Goal: Information Seeking & Learning: Check status

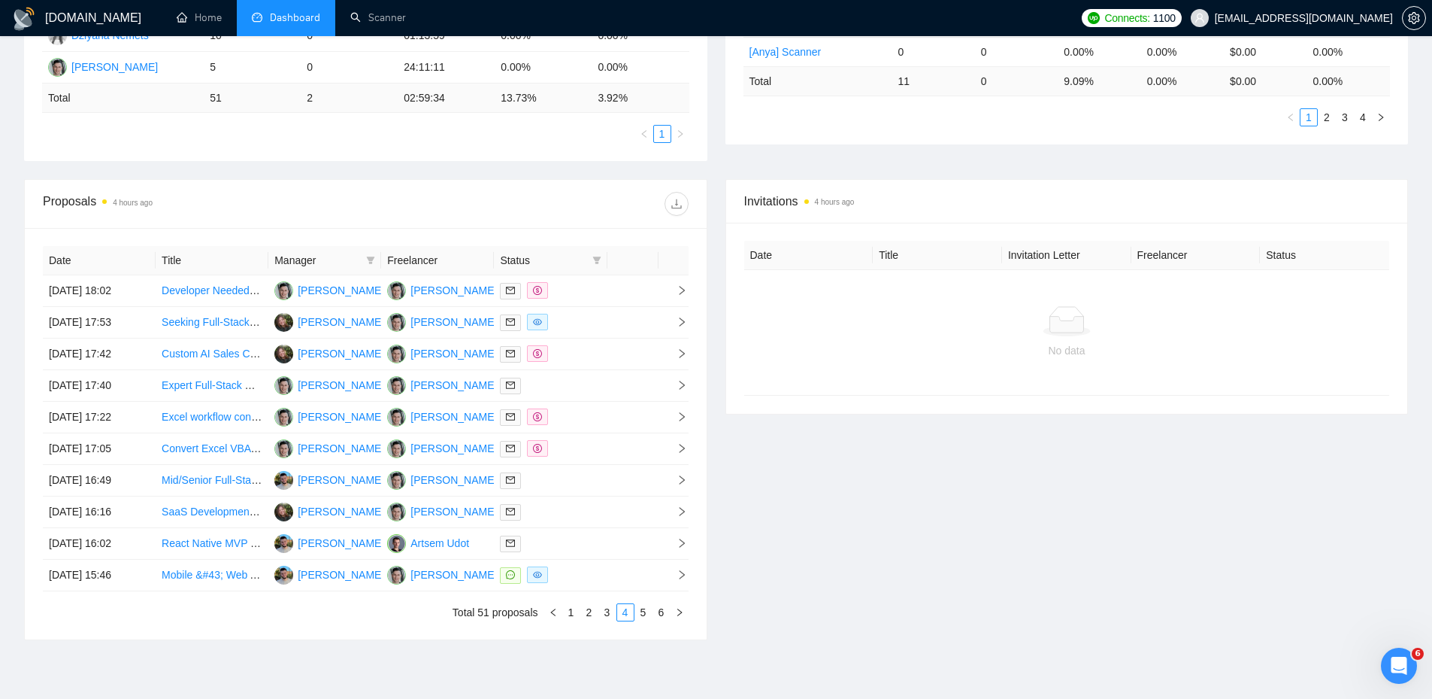
click at [219, 665] on div "GigRadar.io Home Dashboard Scanner Connects: 1100 nemetsyuriy@exore.pro Team Da…" at bounding box center [716, 169] width 1432 height 1208
click at [567, 614] on link "1" at bounding box center [571, 612] width 17 height 17
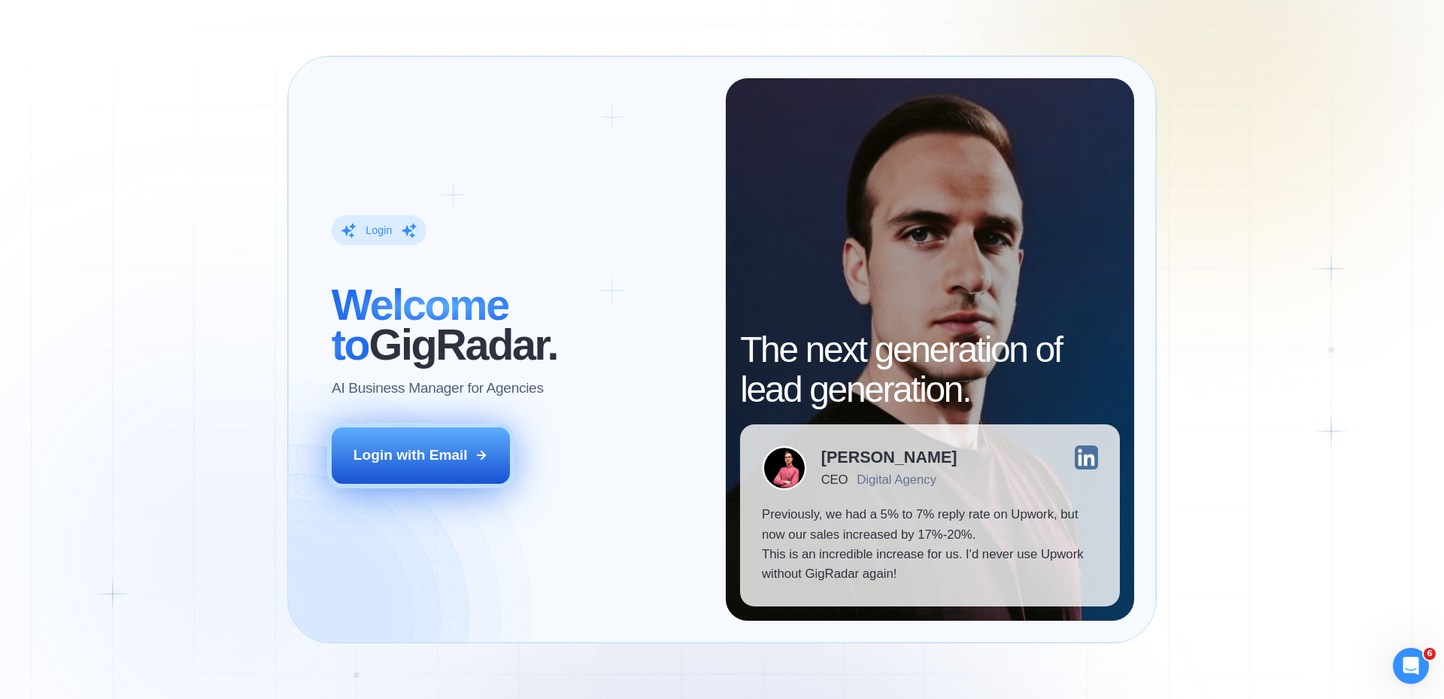
click at [445, 459] on div "Login with Email" at bounding box center [410, 455] width 114 height 20
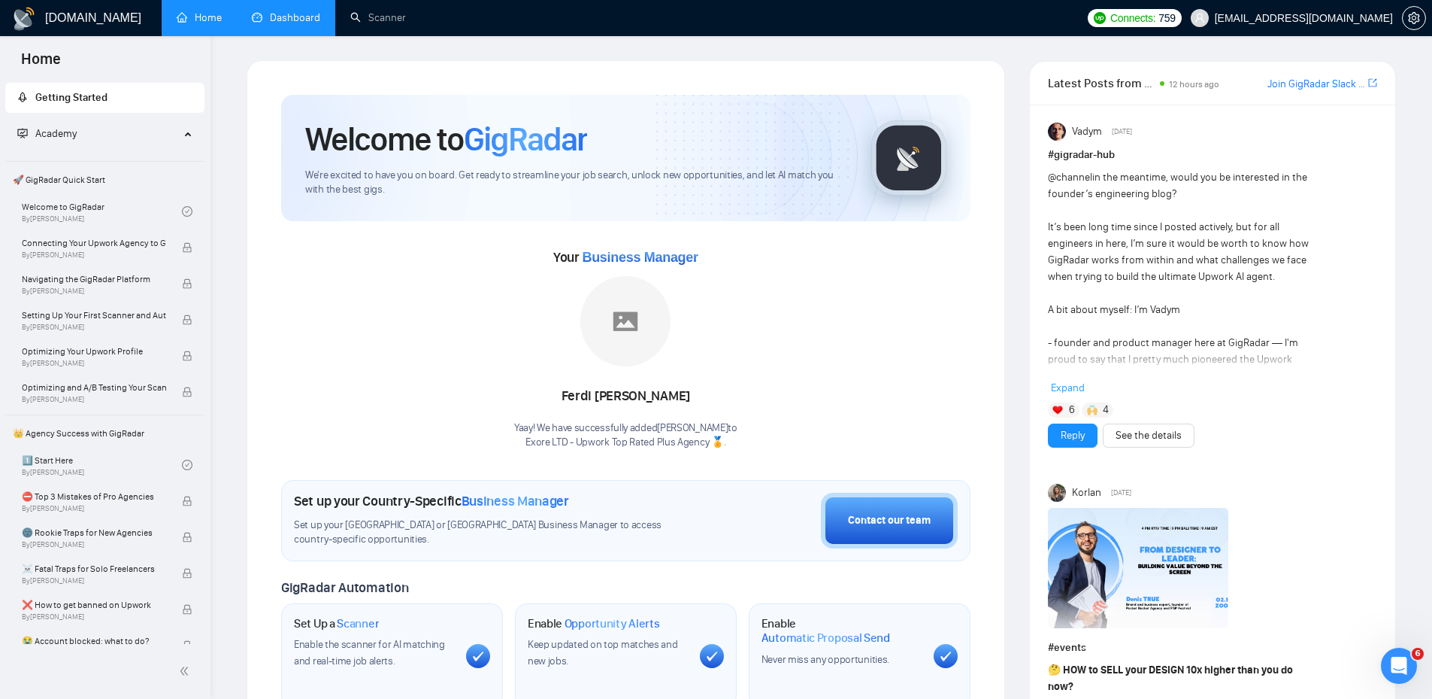
click at [283, 24] on link "Dashboard" at bounding box center [286, 17] width 68 height 13
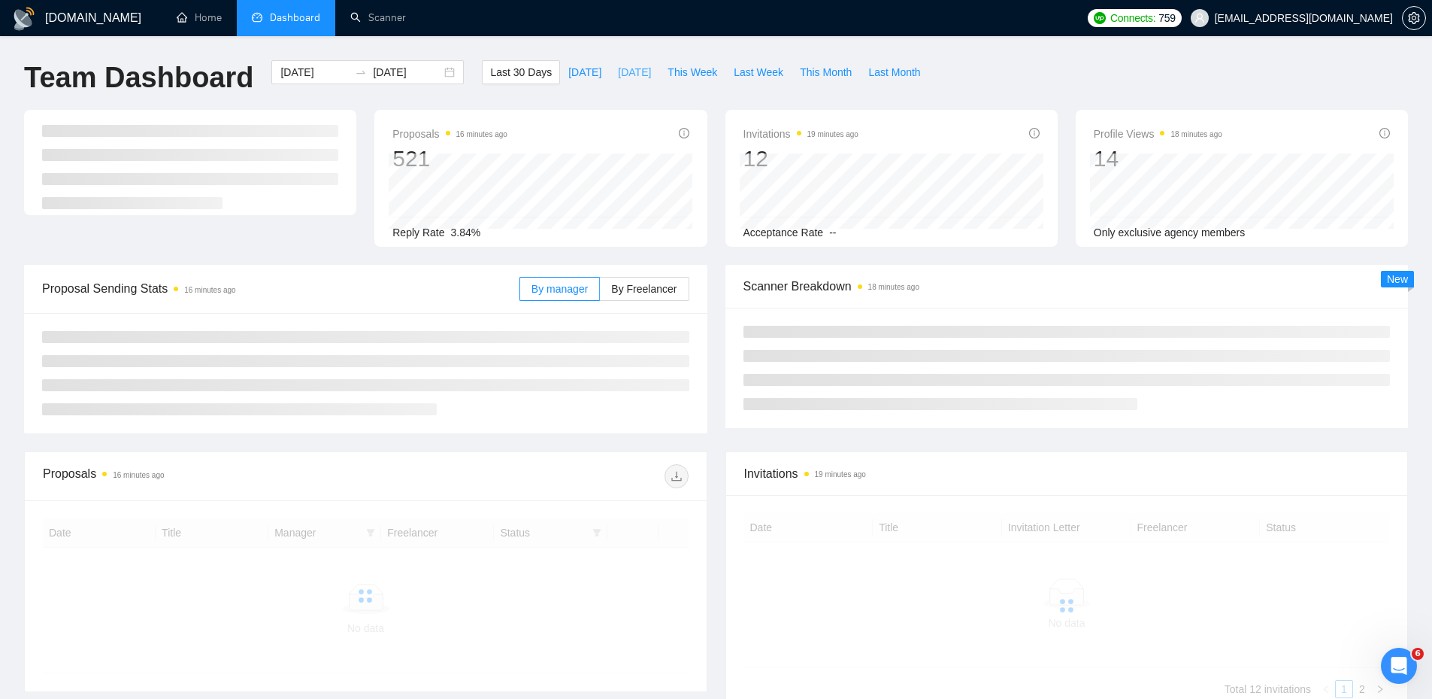
click at [643, 73] on button "[DATE]" at bounding box center [635, 72] width 50 height 24
type input "[DATE]"
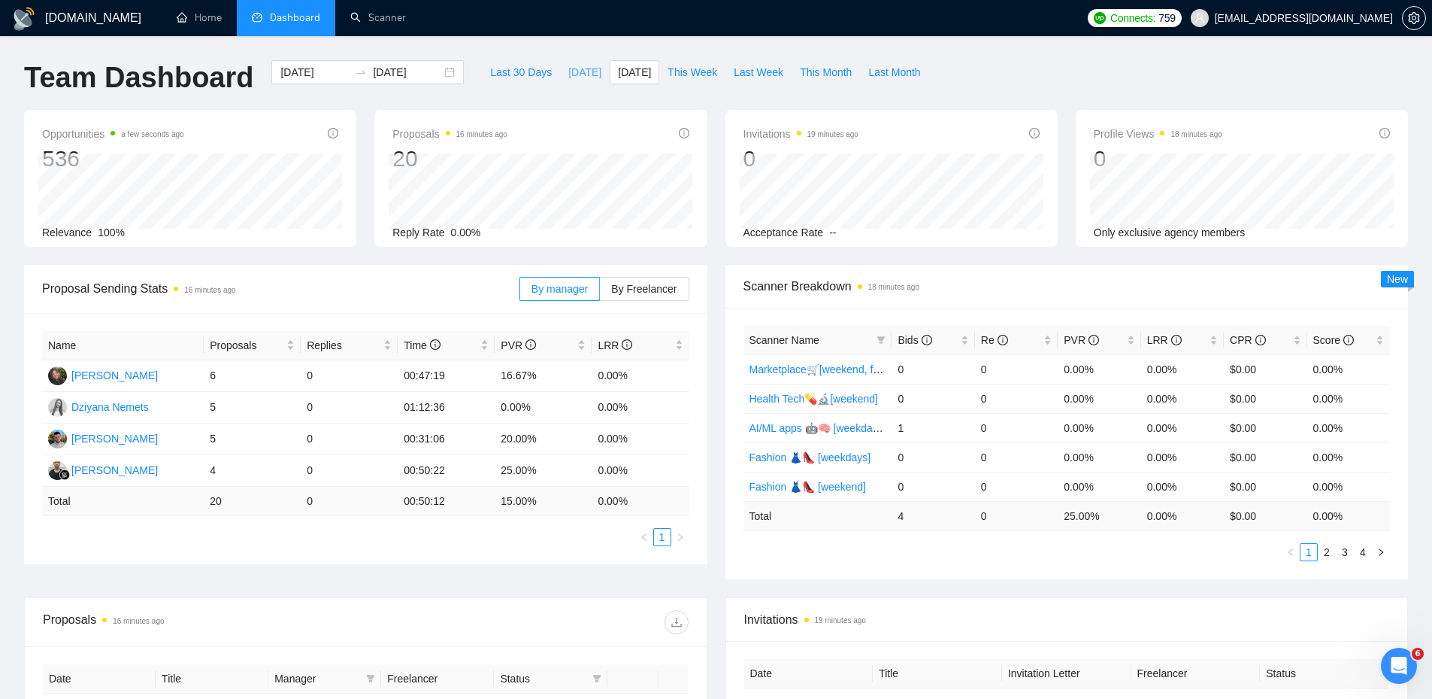
click at [571, 65] on span "[DATE]" at bounding box center [584, 72] width 33 height 17
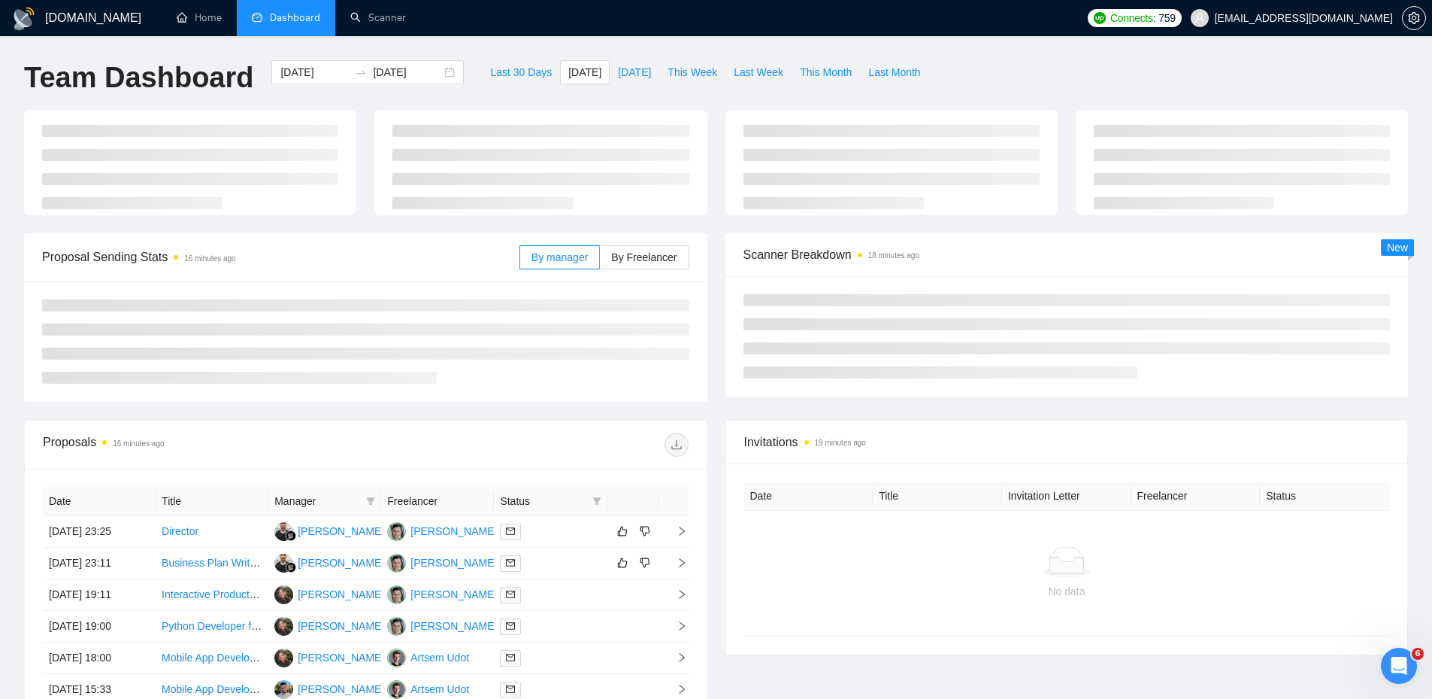
type input "[DATE]"
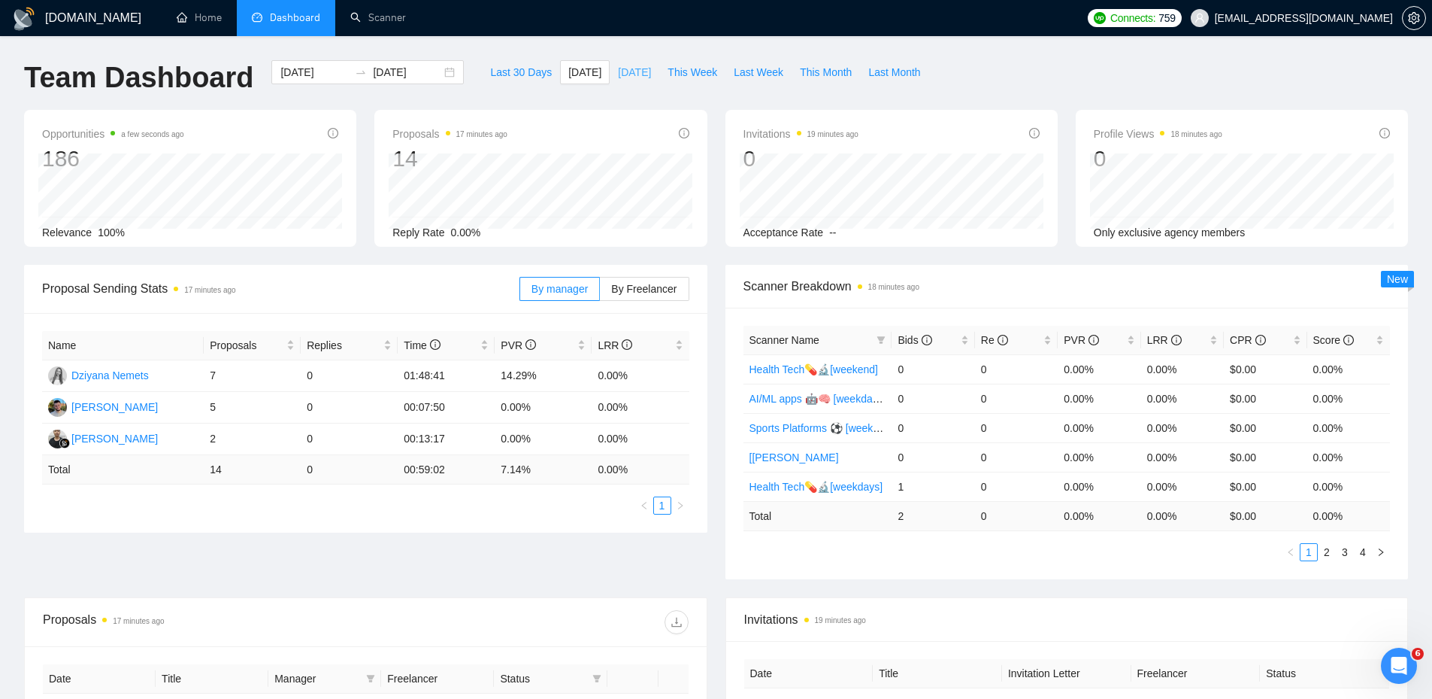
click at [618, 67] on span "[DATE]" at bounding box center [634, 72] width 33 height 17
type input "[DATE]"
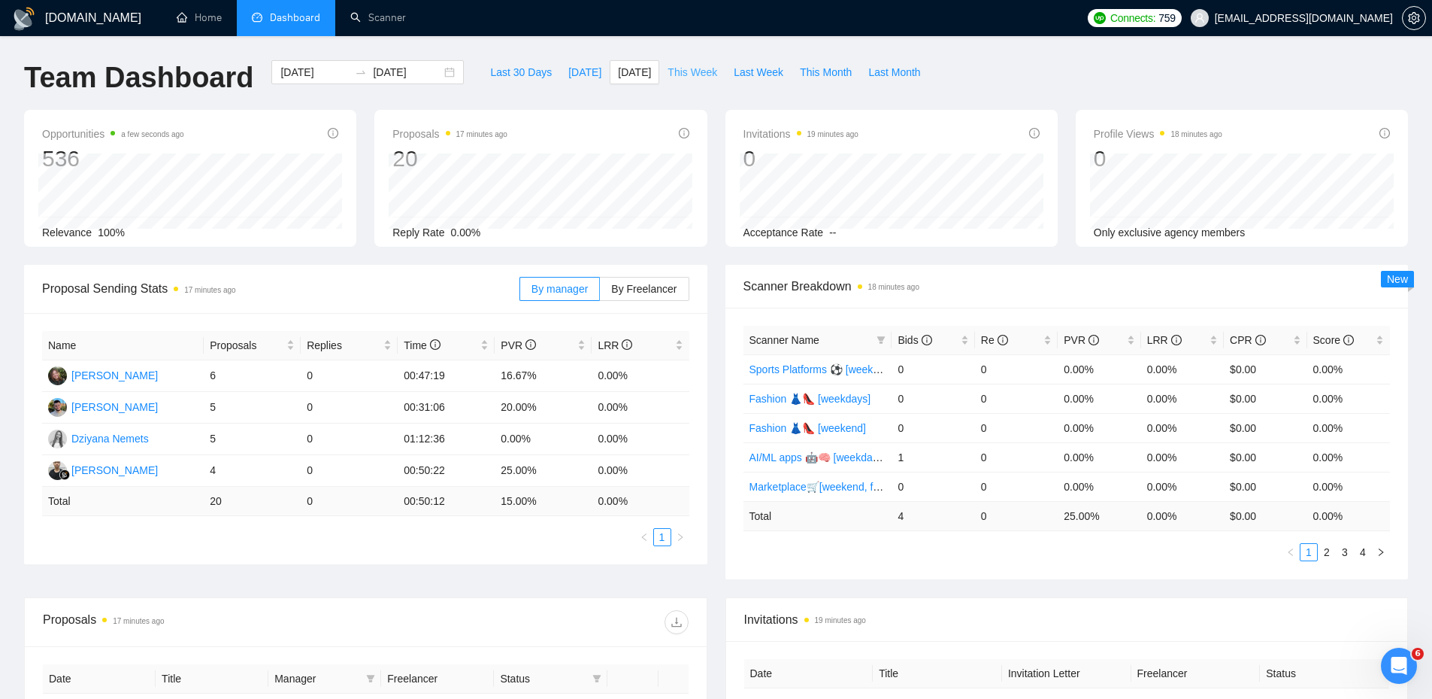
click at [675, 68] on span "This Week" at bounding box center [693, 72] width 50 height 17
type input "[DATE]"
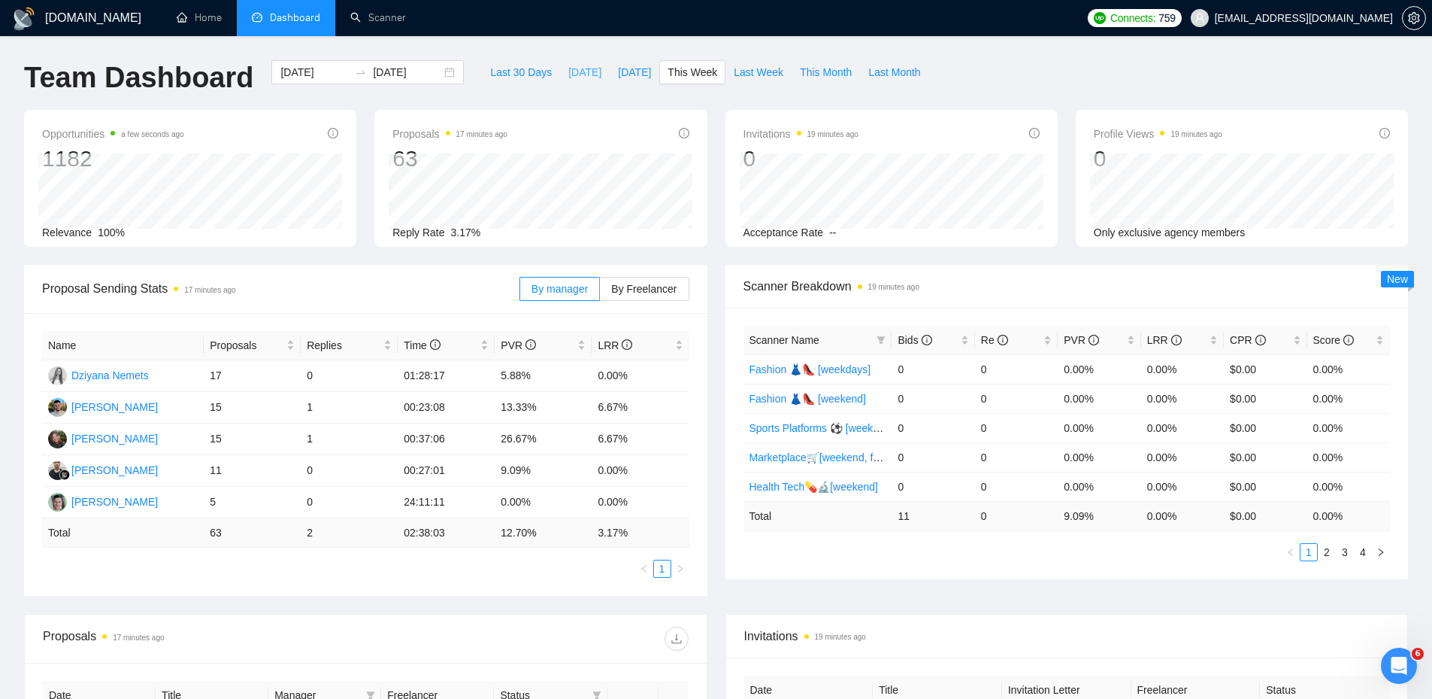
click at [568, 65] on span "[DATE]" at bounding box center [584, 72] width 33 height 17
type input "[DATE]"
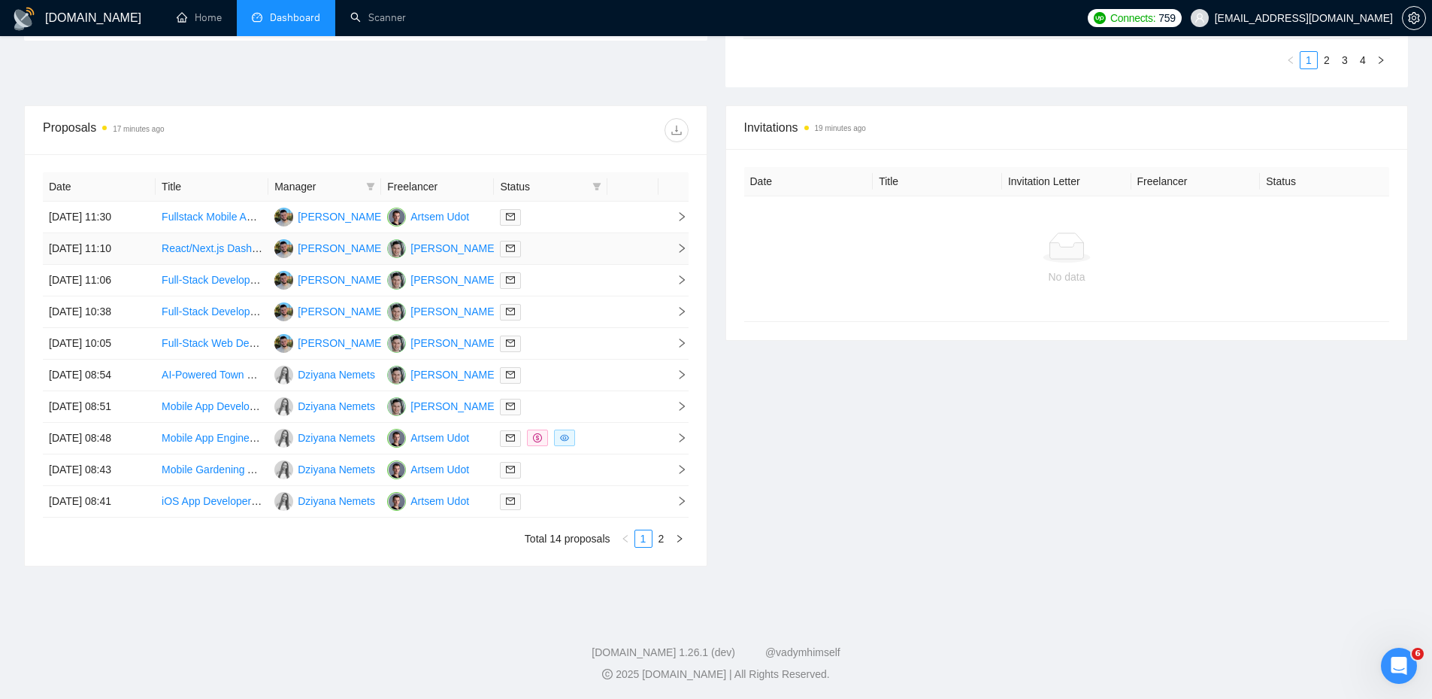
scroll to position [493, 0]
click at [626, 440] on td at bounding box center [633, 437] width 51 height 32
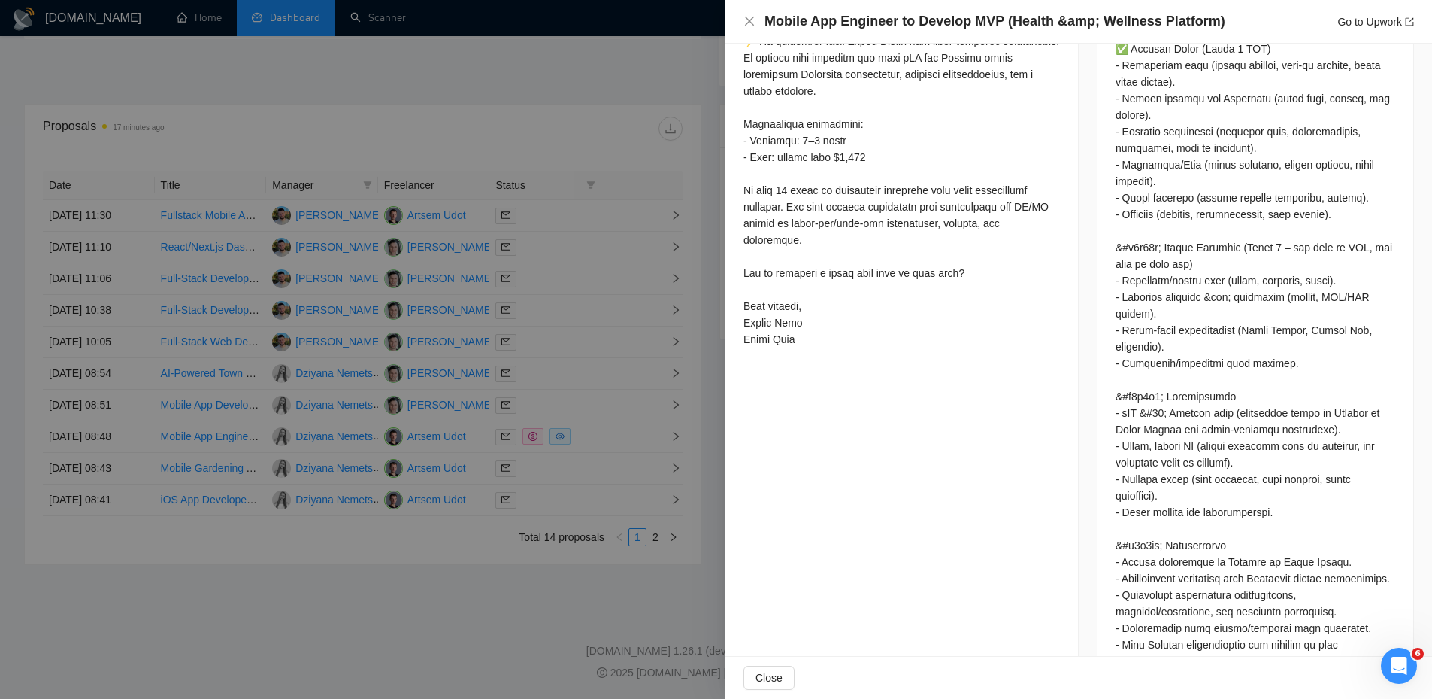
scroll to position [316, 0]
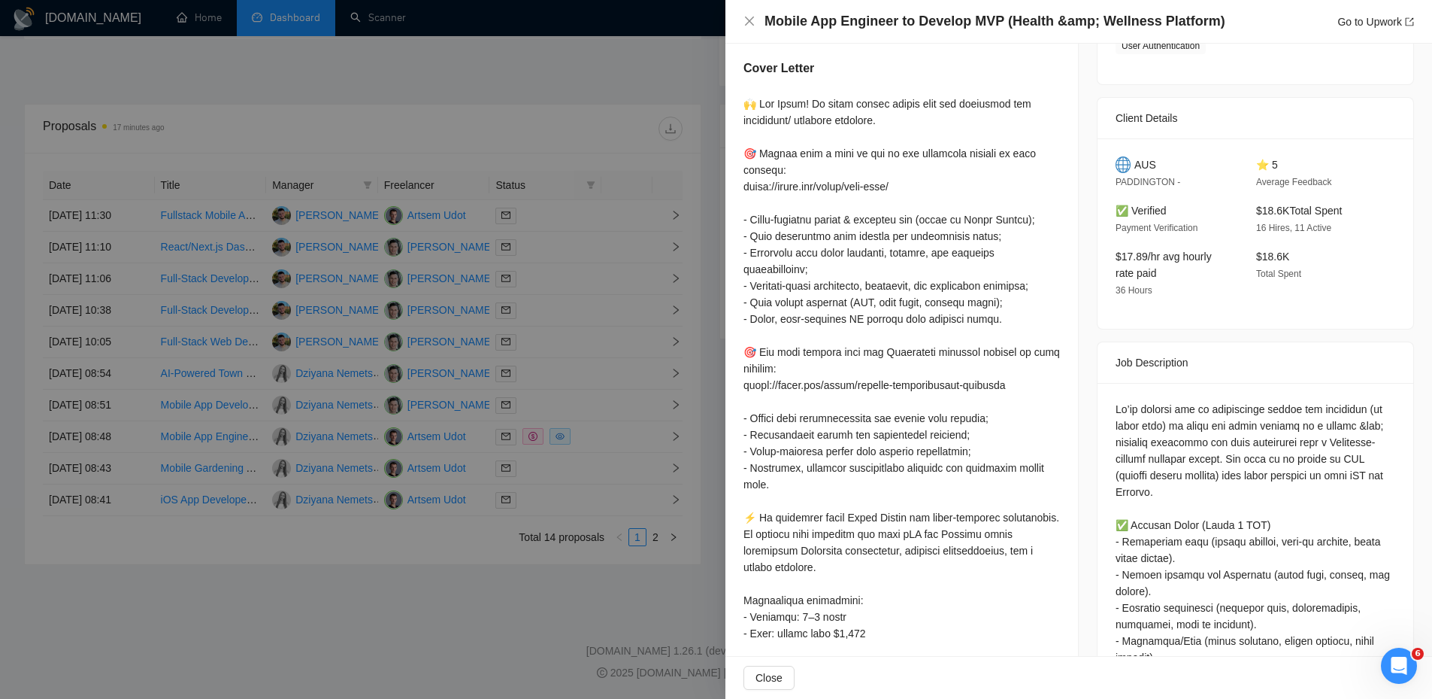
click at [675, 387] on div at bounding box center [716, 349] width 1432 height 699
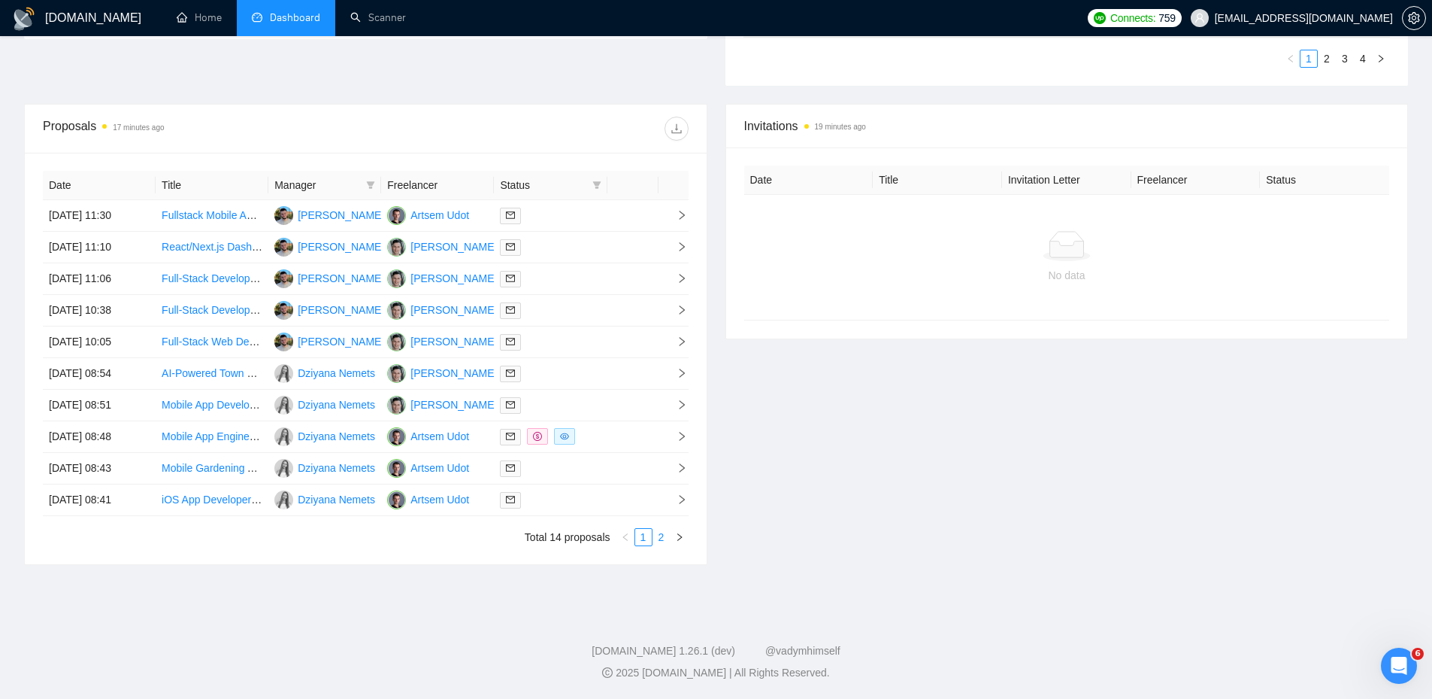
click at [659, 532] on link "2" at bounding box center [661, 537] width 17 height 17
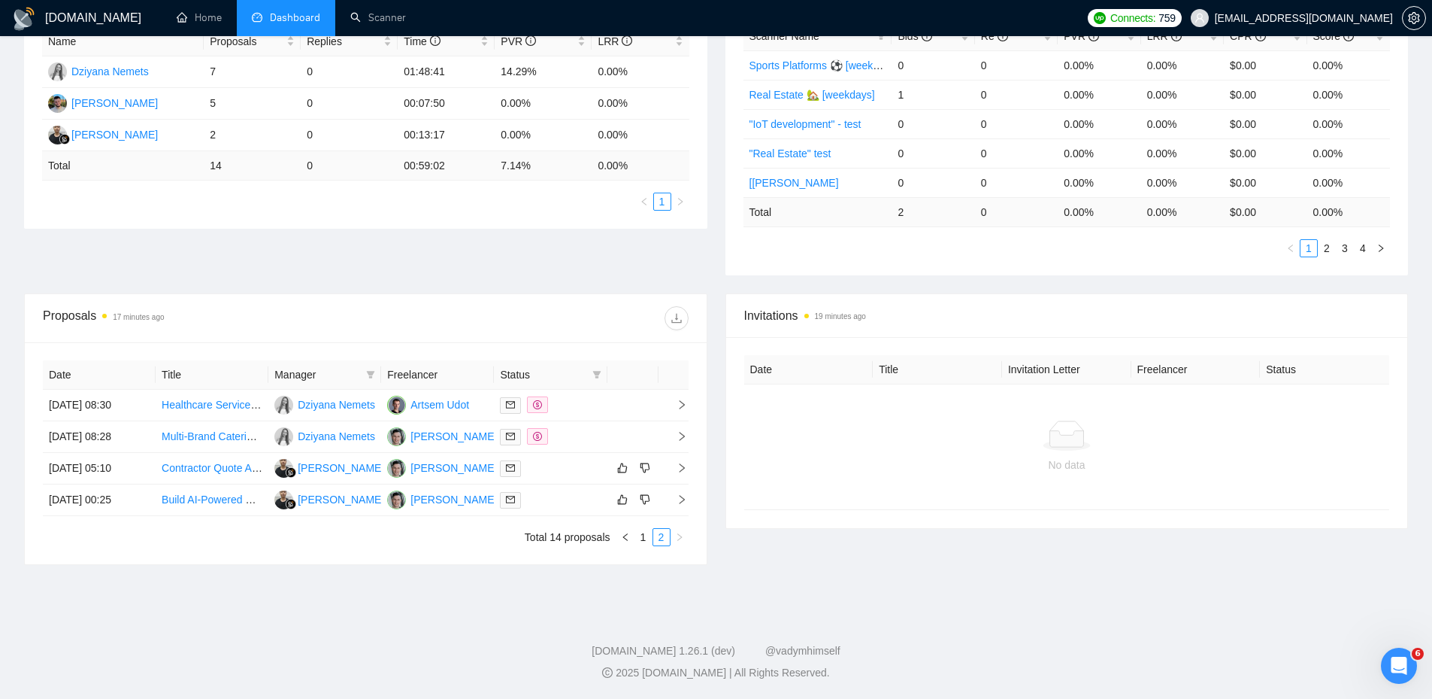
scroll to position [304, 0]
click at [648, 536] on link "1" at bounding box center [643, 537] width 17 height 17
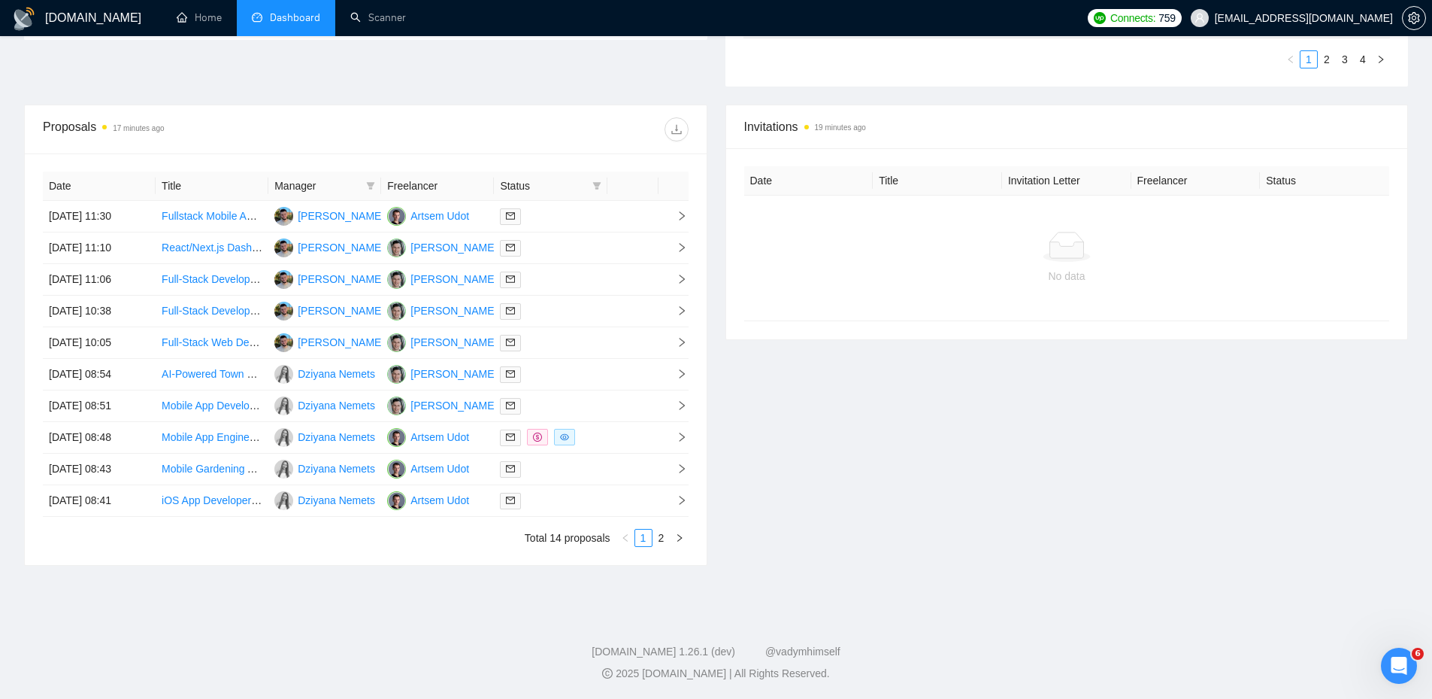
scroll to position [493, 0]
click at [663, 540] on link "2" at bounding box center [661, 537] width 17 height 17
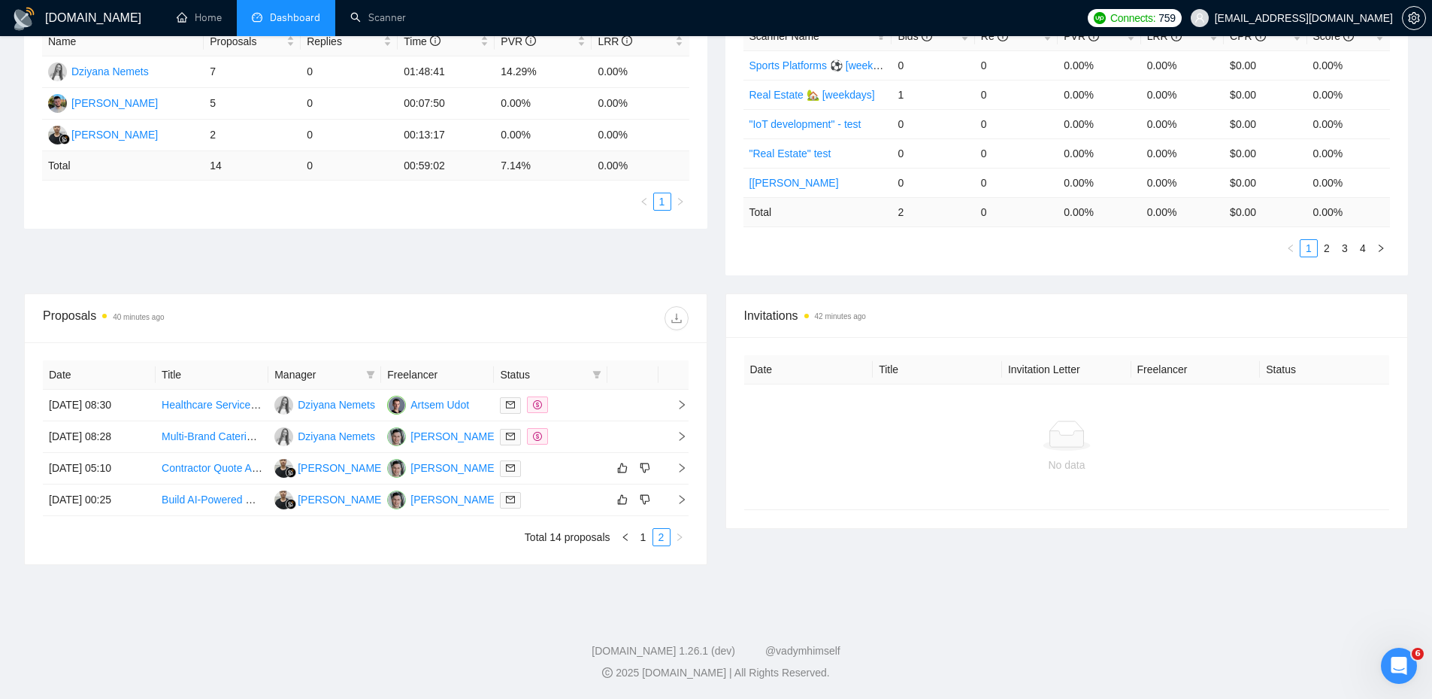
scroll to position [304, 0]
click at [552, 498] on div at bounding box center [550, 499] width 101 height 17
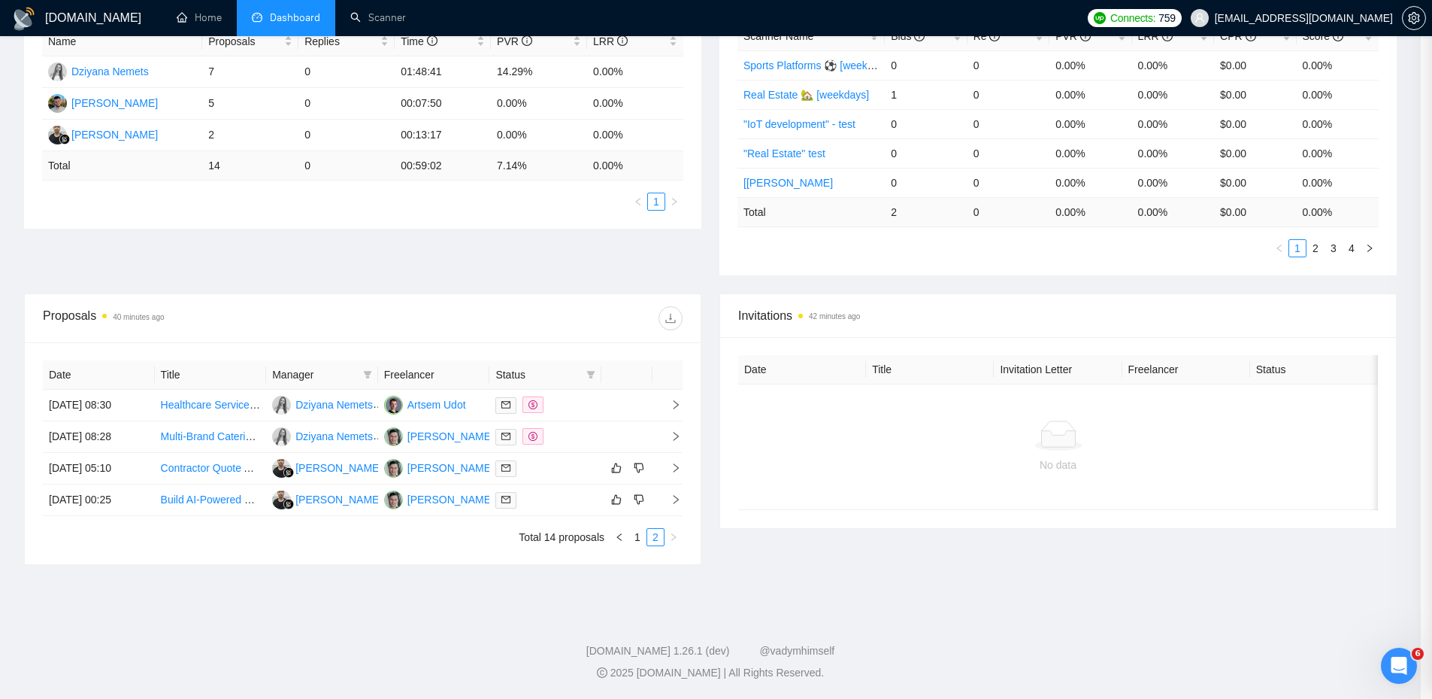
scroll to position [190, 0]
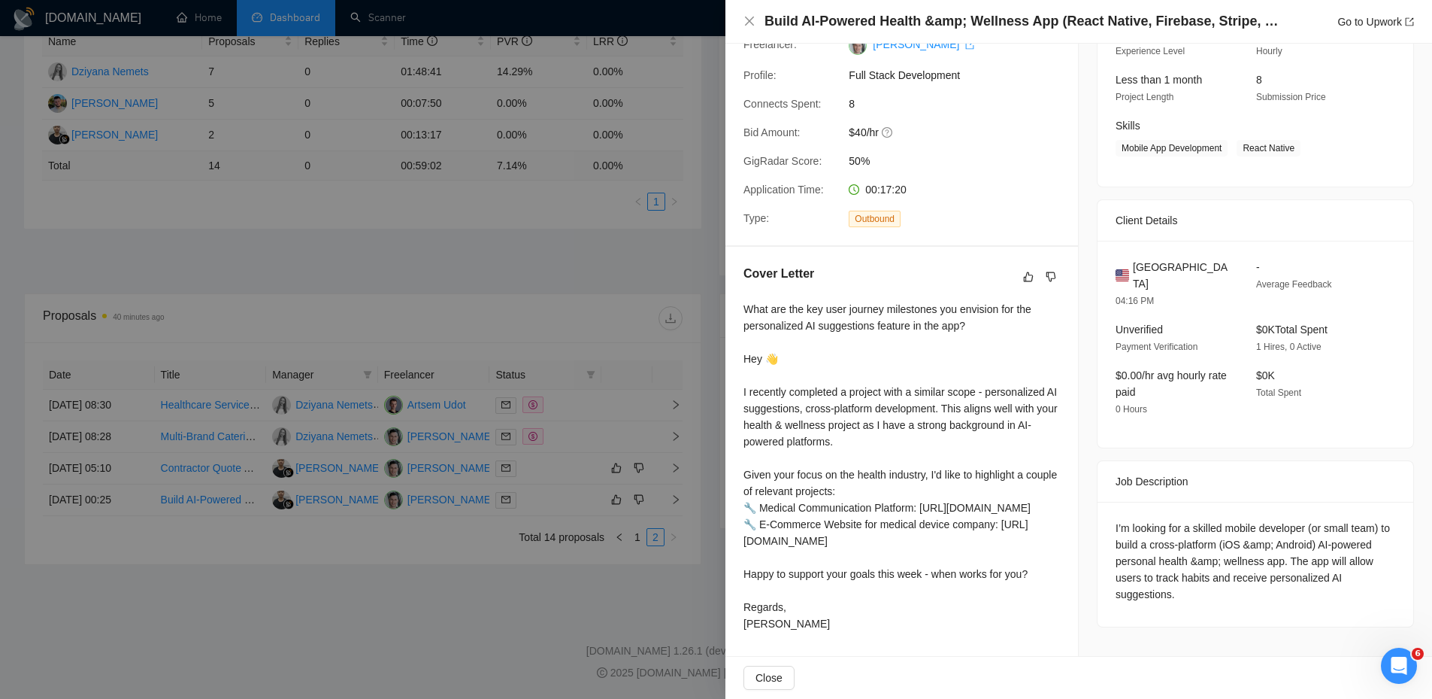
click at [554, 475] on div at bounding box center [716, 349] width 1432 height 699
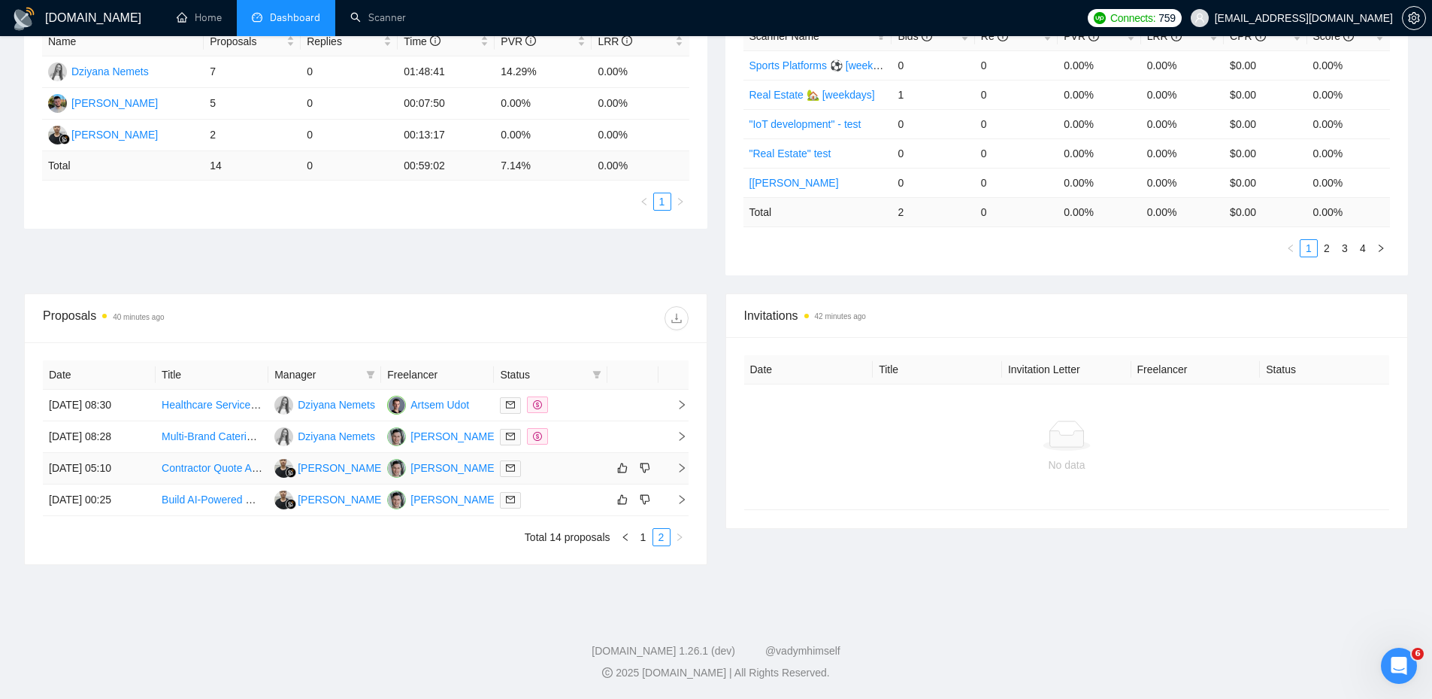
click at [562, 471] on div at bounding box center [550, 467] width 101 height 17
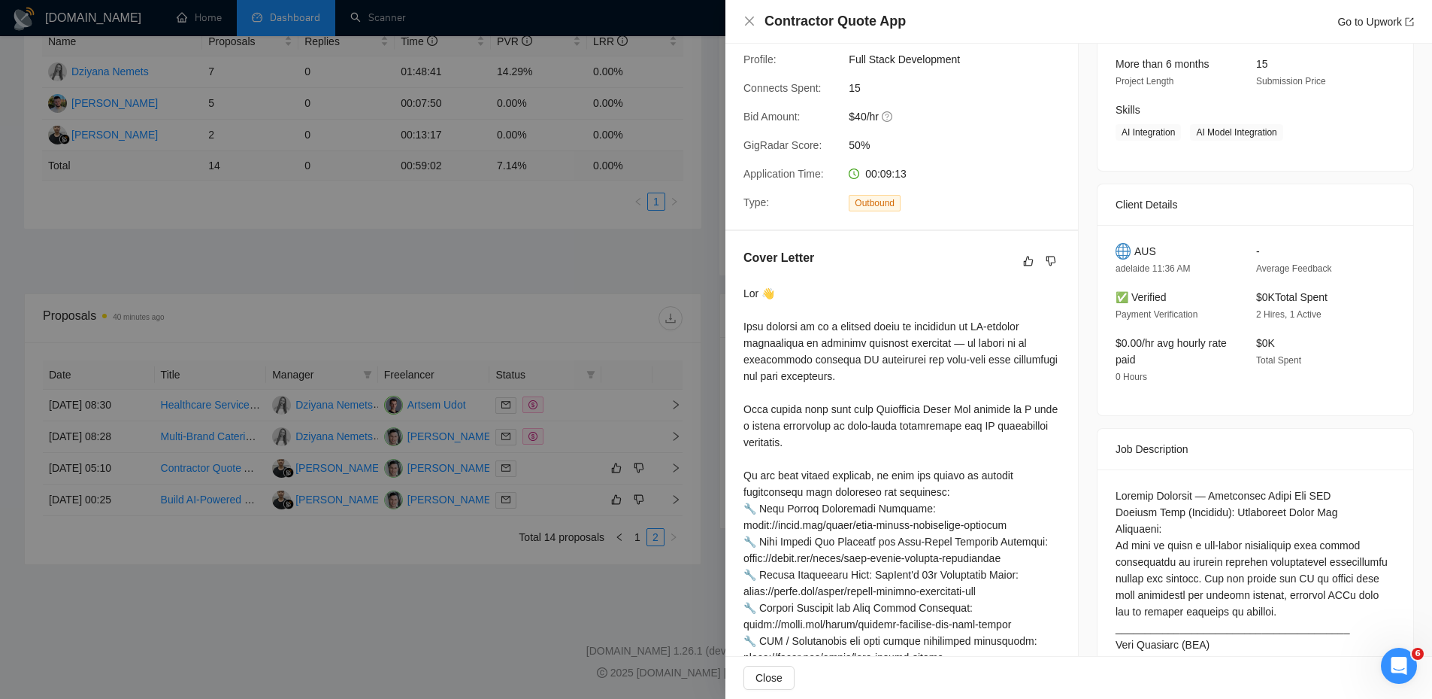
click at [570, 508] on div at bounding box center [716, 349] width 1432 height 699
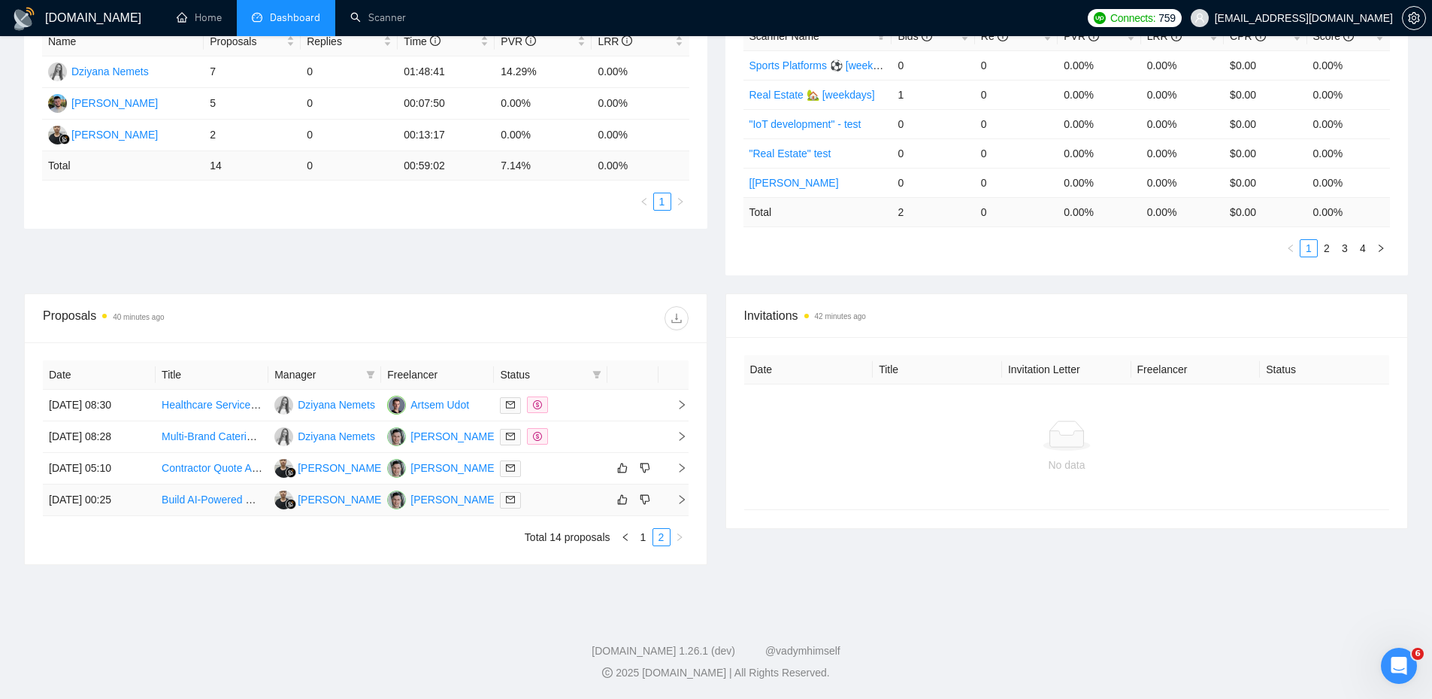
click at [568, 502] on div at bounding box center [550, 499] width 101 height 17
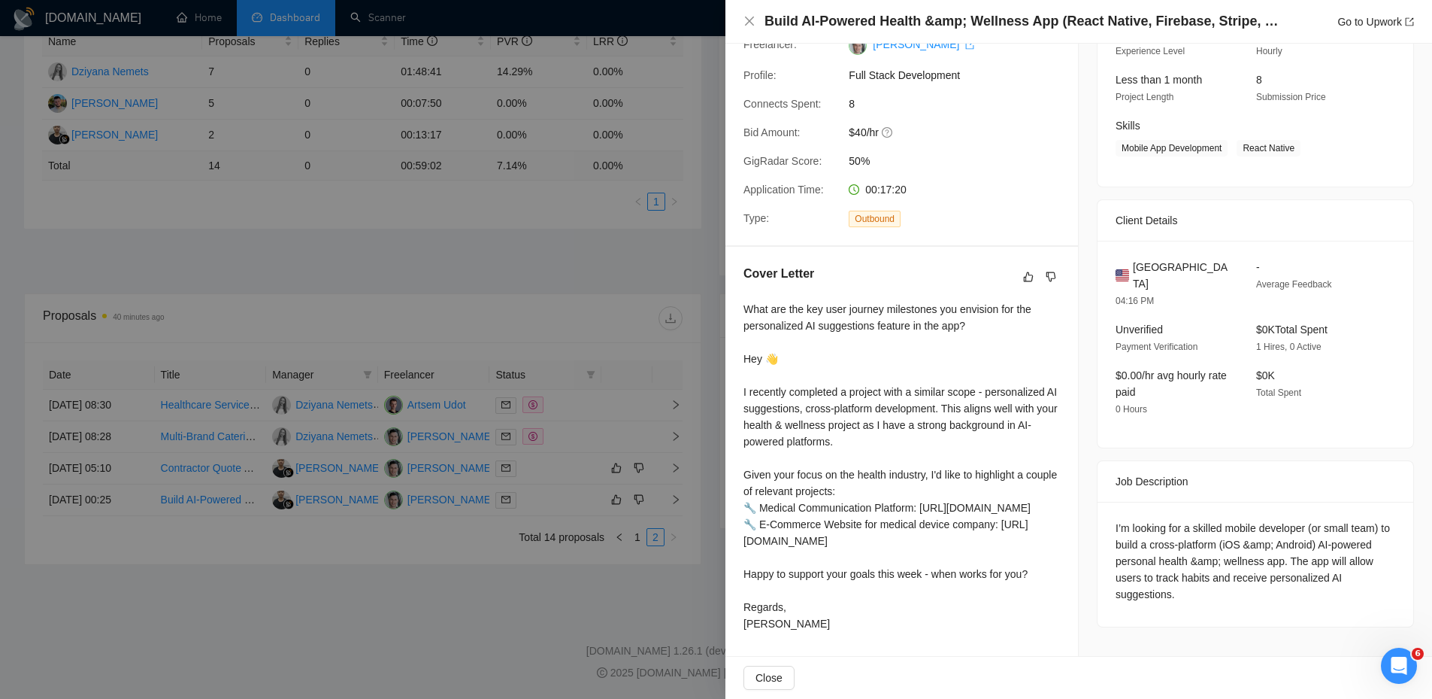
click at [557, 473] on div at bounding box center [716, 349] width 1432 height 699
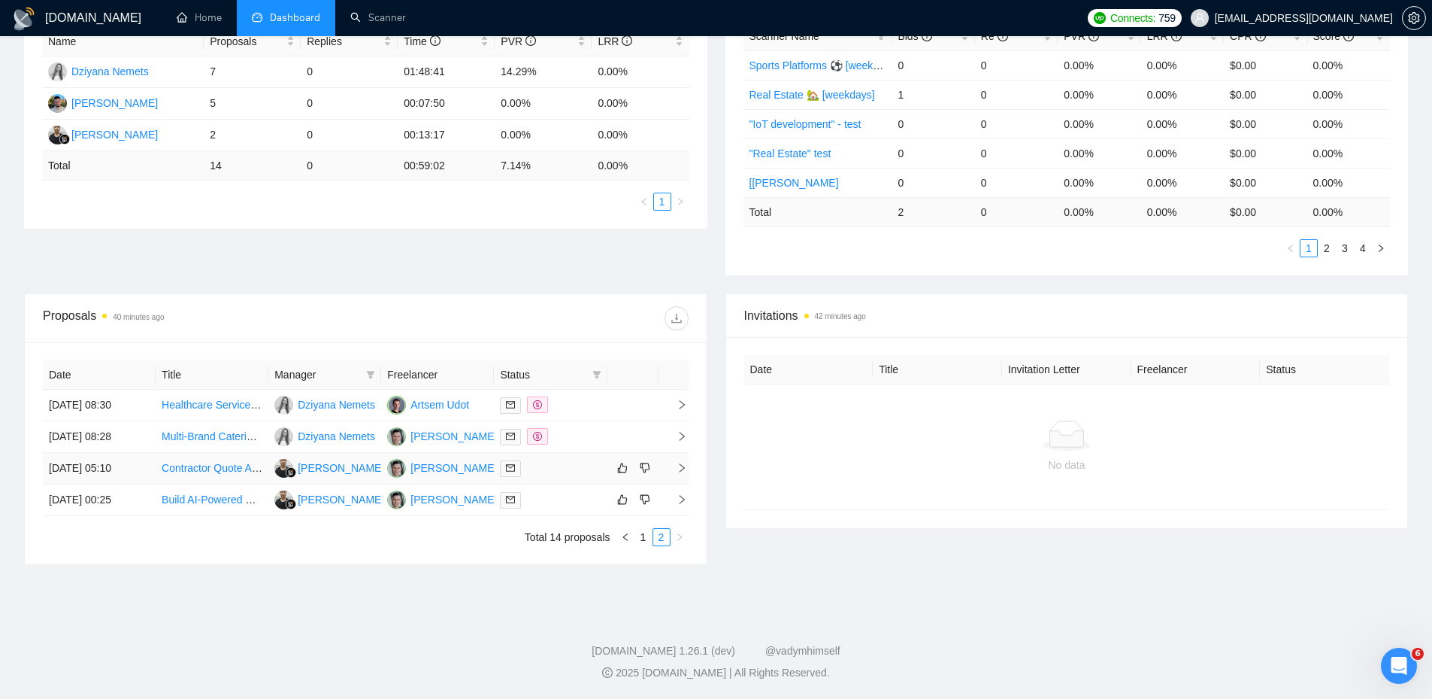
click at [557, 473] on div at bounding box center [550, 467] width 101 height 17
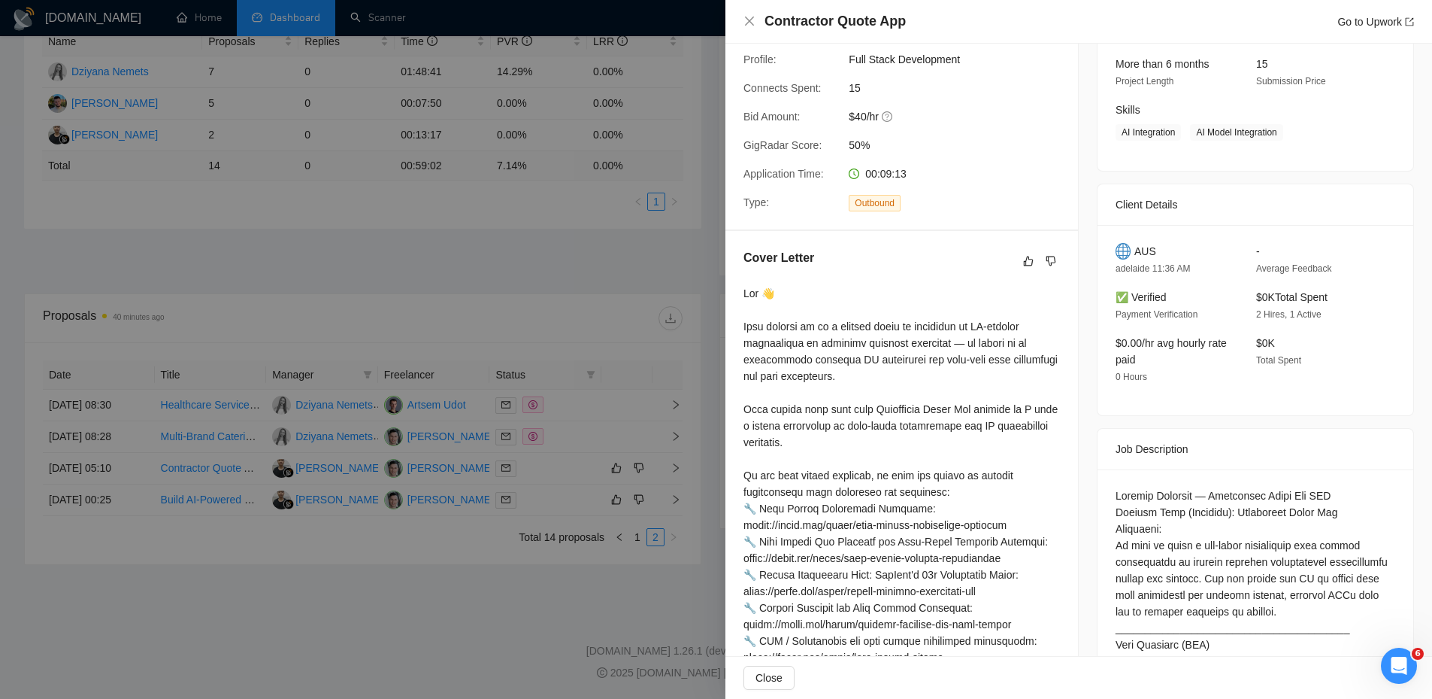
click at [552, 491] on div at bounding box center [716, 349] width 1432 height 699
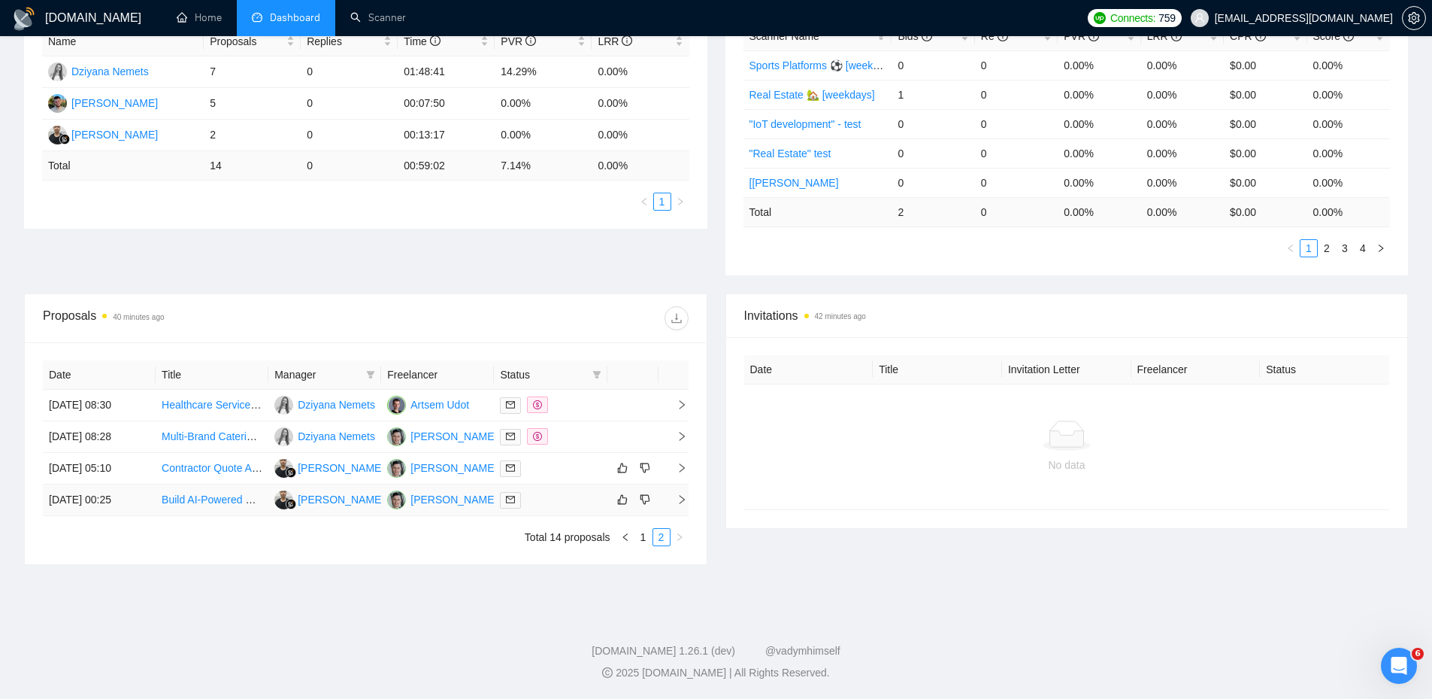
click at [574, 500] on div at bounding box center [550, 499] width 101 height 17
